Goal: Task Accomplishment & Management: Complete application form

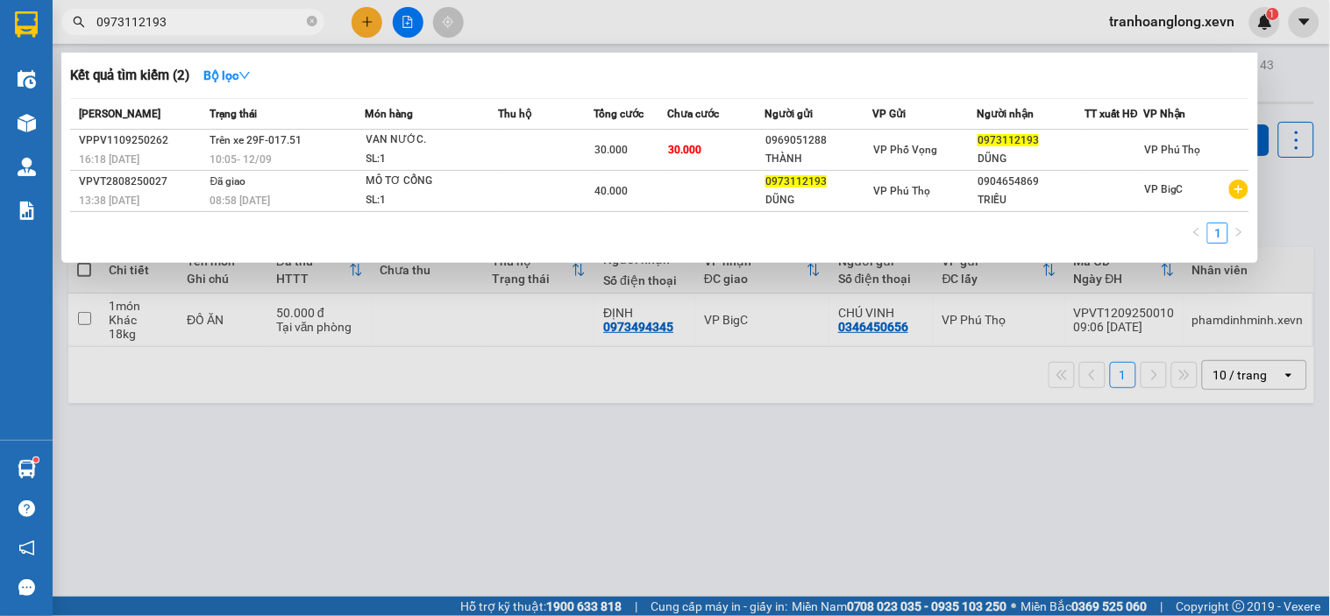
click at [318, 18] on span "0973112193" at bounding box center [192, 22] width 263 height 26
click at [313, 18] on icon "close-circle" at bounding box center [312, 21] width 11 height 11
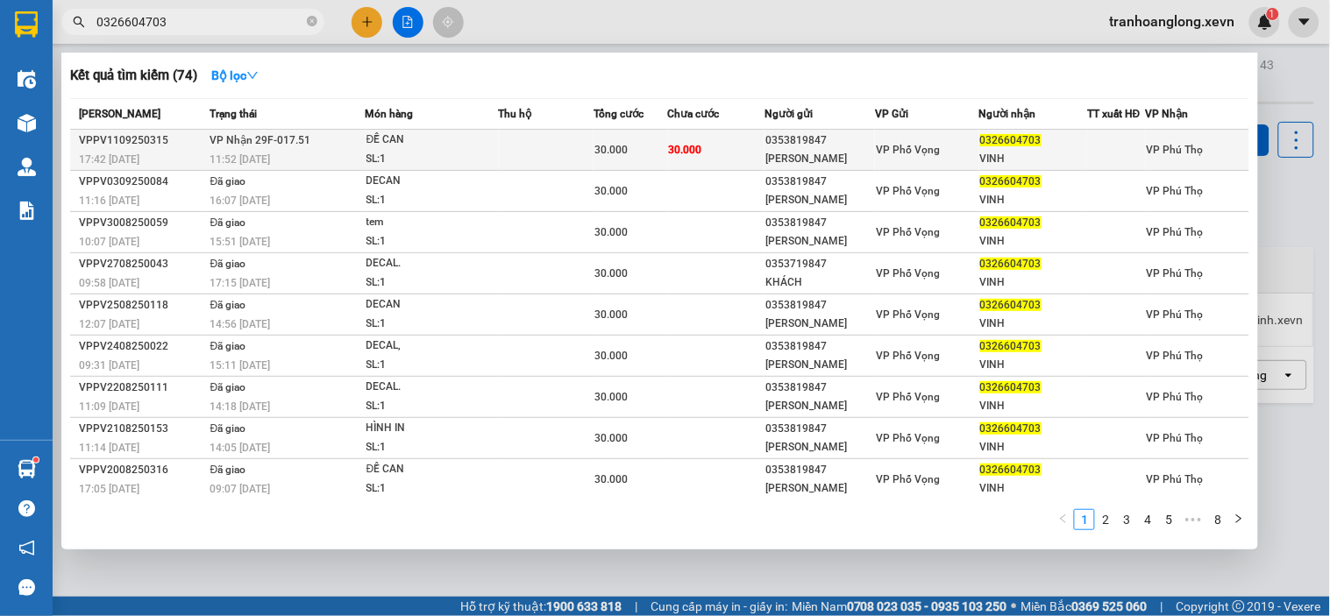
type input "0326604703"
click at [518, 145] on td at bounding box center [547, 150] width 96 height 41
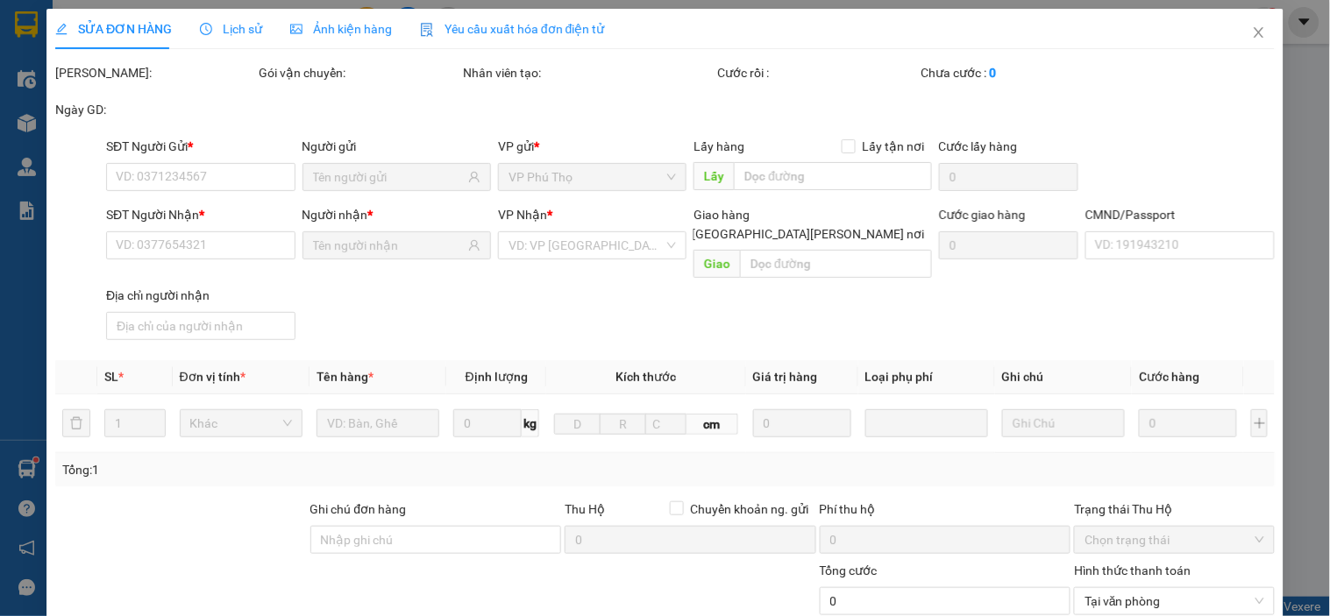
type input "0353819847"
type input "[PERSON_NAME]"
type input "0326604703"
type input "VINH"
type input "025081007993"
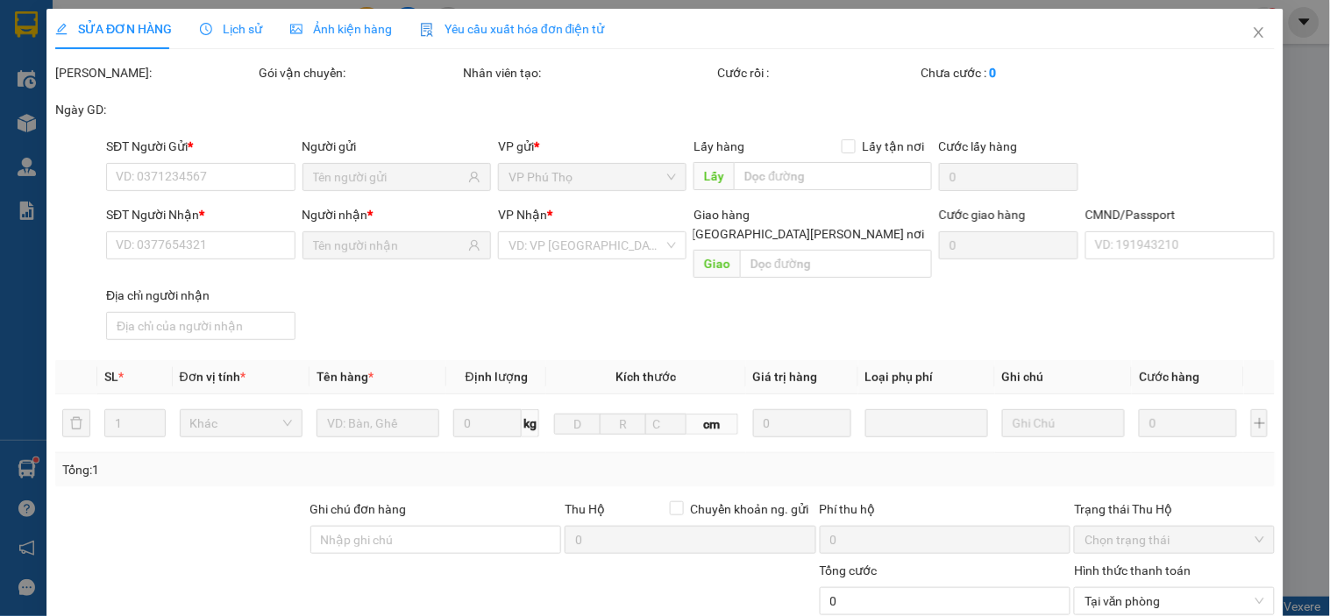
type input "30.000"
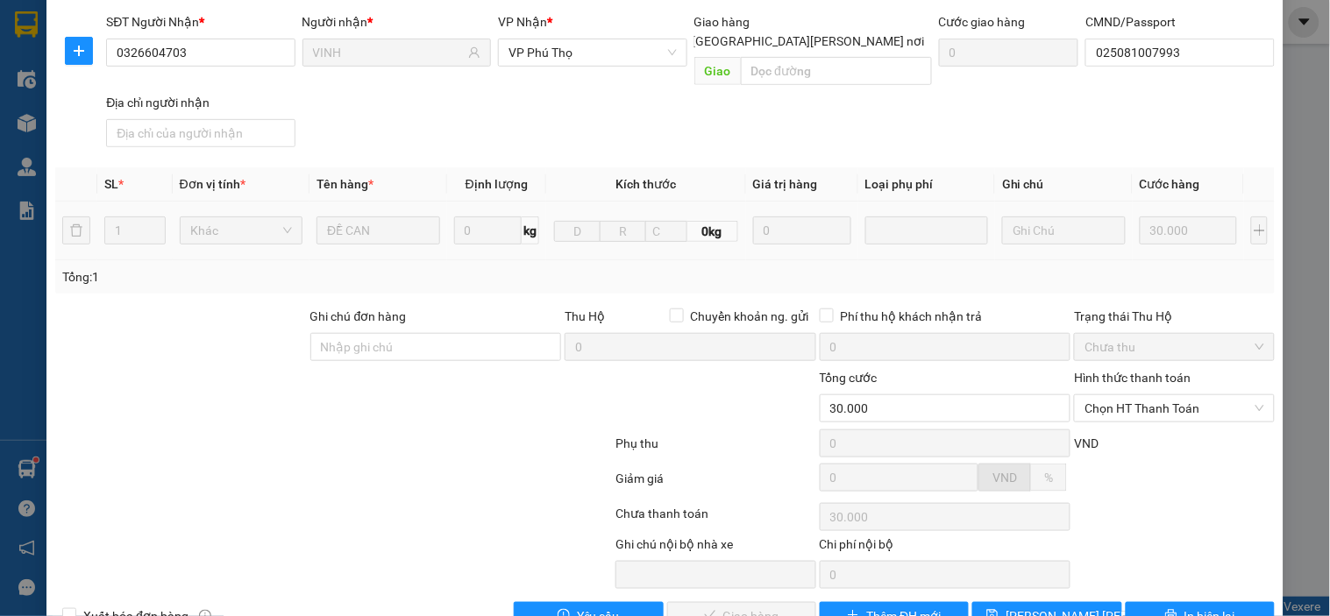
scroll to position [195, 0]
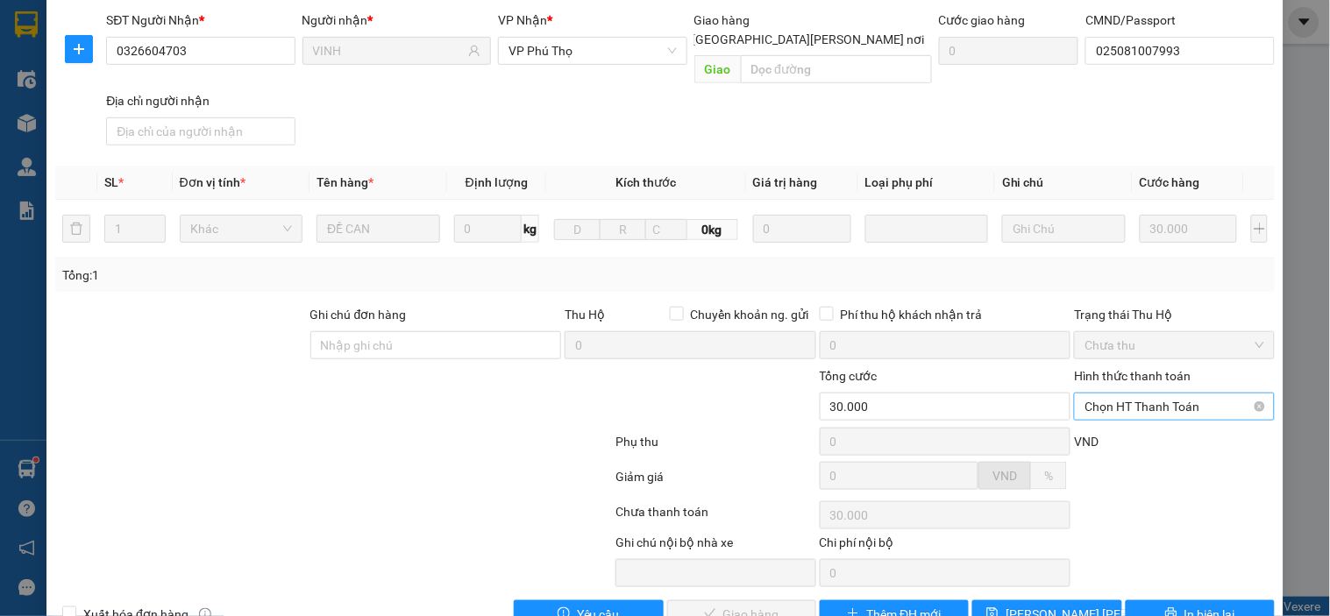
click at [1167, 394] on span "Chọn HT Thanh Toán" at bounding box center [1173, 407] width 179 height 26
click at [1152, 433] on div "Tại văn phòng" at bounding box center [1163, 422] width 198 height 28
type input "0"
click at [763, 605] on span "Giao hàng" at bounding box center [751, 614] width 56 height 19
